Goal: Task Accomplishment & Management: Manage account settings

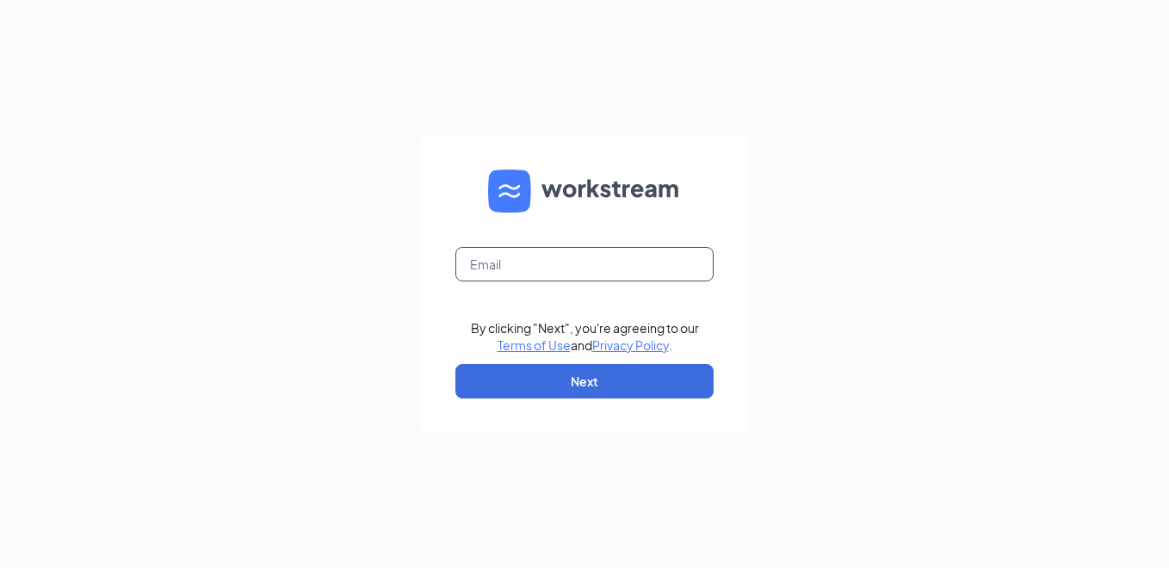
click at [485, 251] on input "text" at bounding box center [584, 264] width 258 height 34
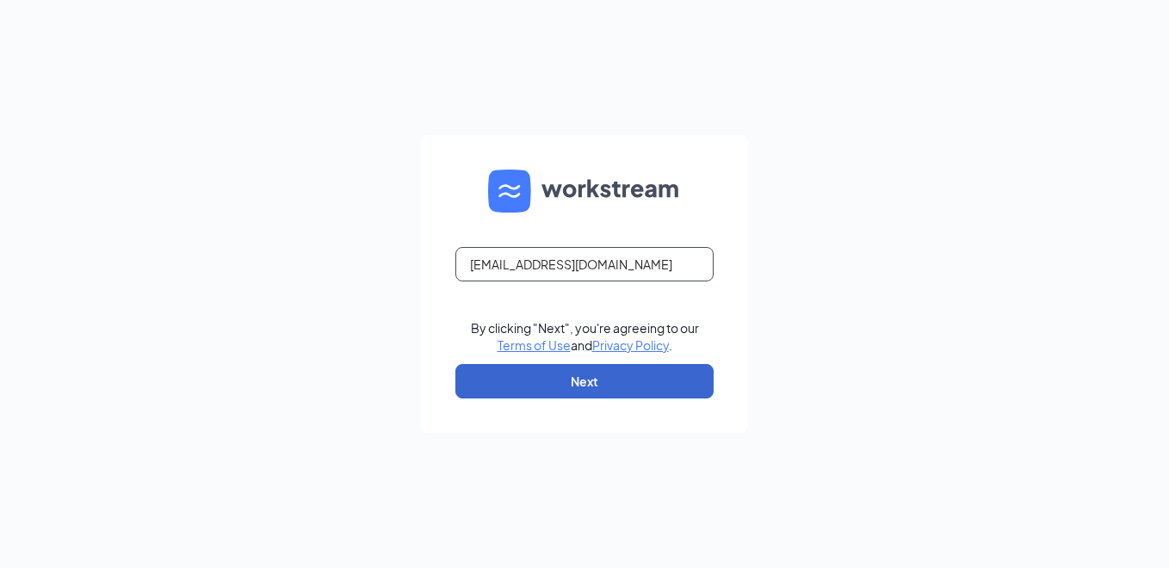
type input "[EMAIL_ADDRESS][DOMAIN_NAME]"
click at [573, 379] on button "Next" at bounding box center [584, 381] width 258 height 34
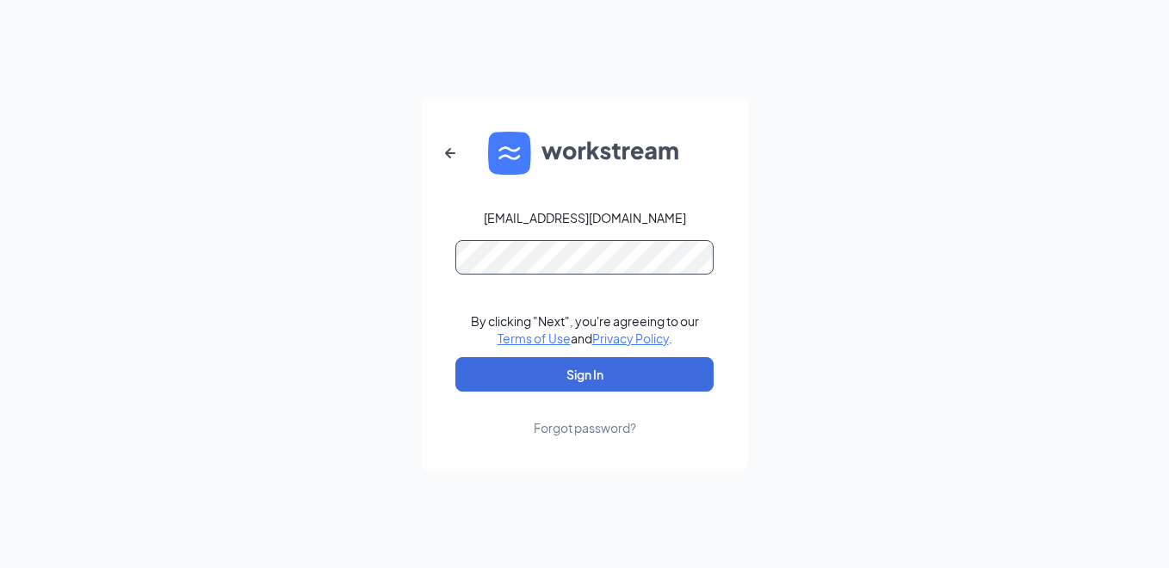
click at [455, 357] on button "Sign In" at bounding box center [584, 374] width 258 height 34
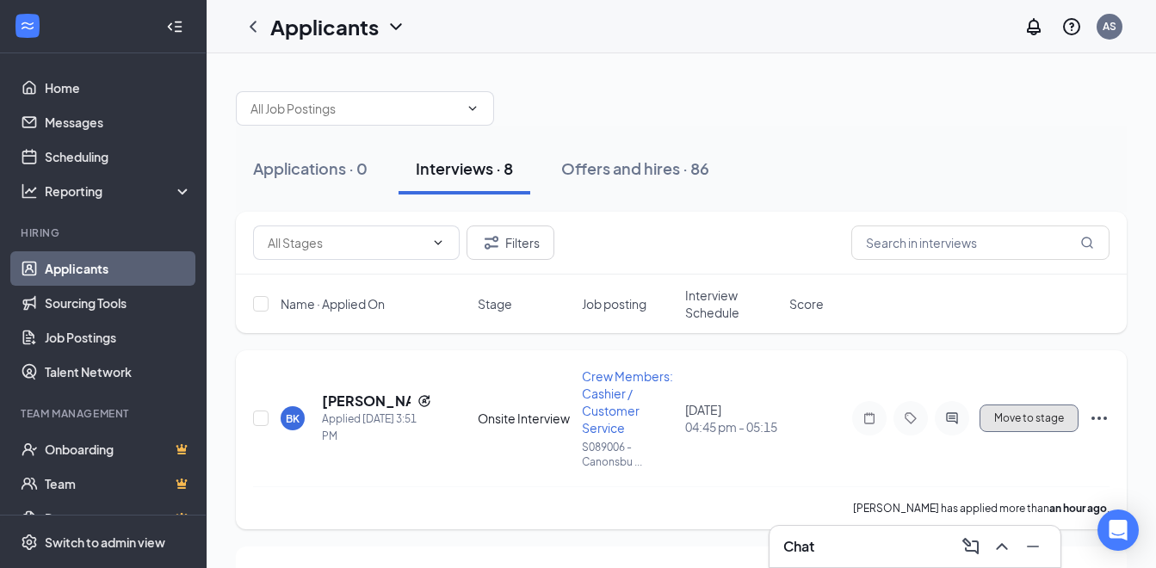
click at [1005, 419] on span "Move to stage" at bounding box center [1029, 418] width 70 height 12
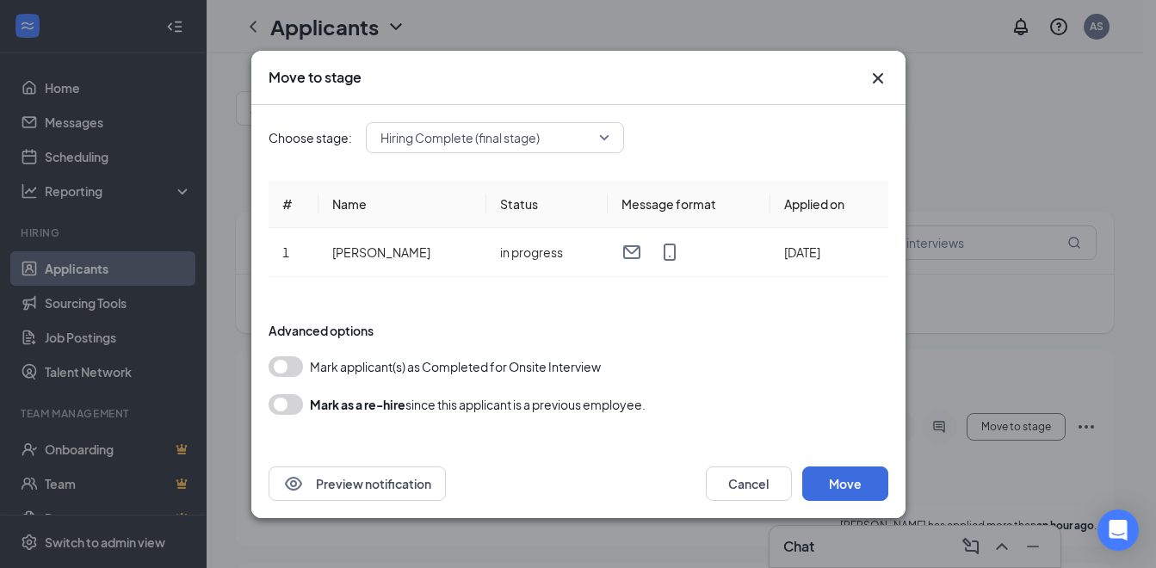
click at [287, 365] on button "button" at bounding box center [286, 366] width 34 height 21
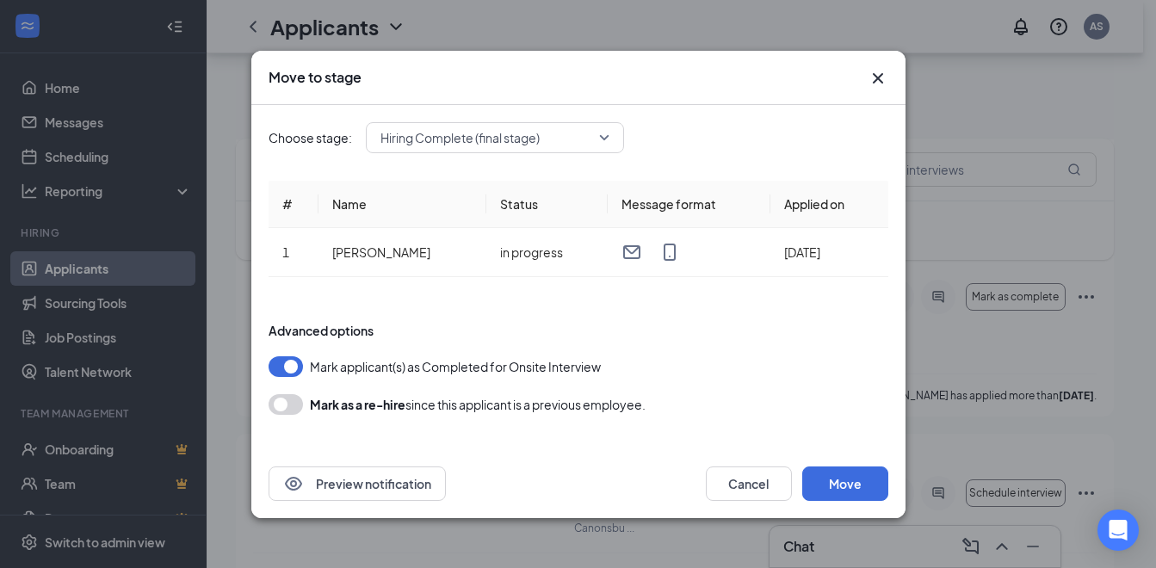
scroll to position [344, 0]
click at [847, 483] on button "Move" at bounding box center [845, 483] width 86 height 34
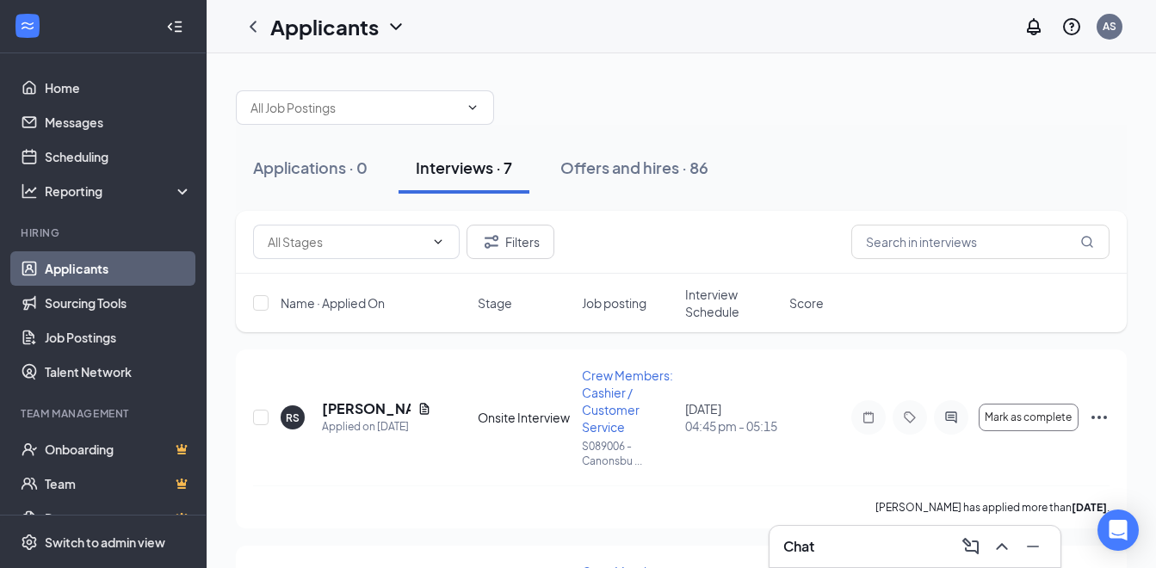
scroll to position [0, 0]
click at [169, 187] on div "Reporting" at bounding box center [119, 190] width 148 height 17
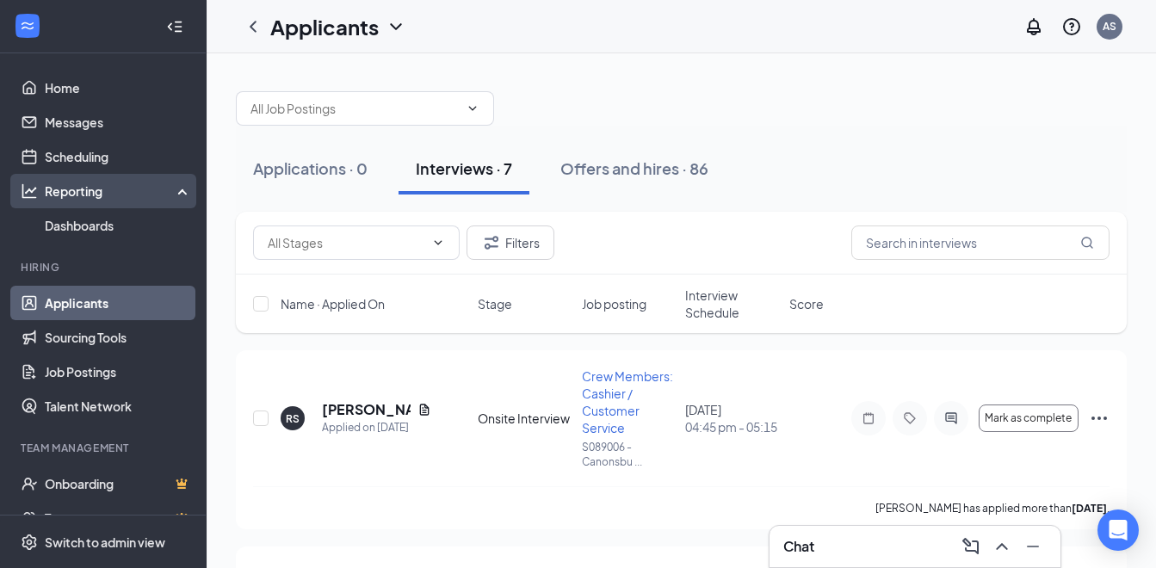
click at [169, 187] on div "Reporting" at bounding box center [119, 190] width 148 height 17
